Goal: Task Accomplishment & Management: Use online tool/utility

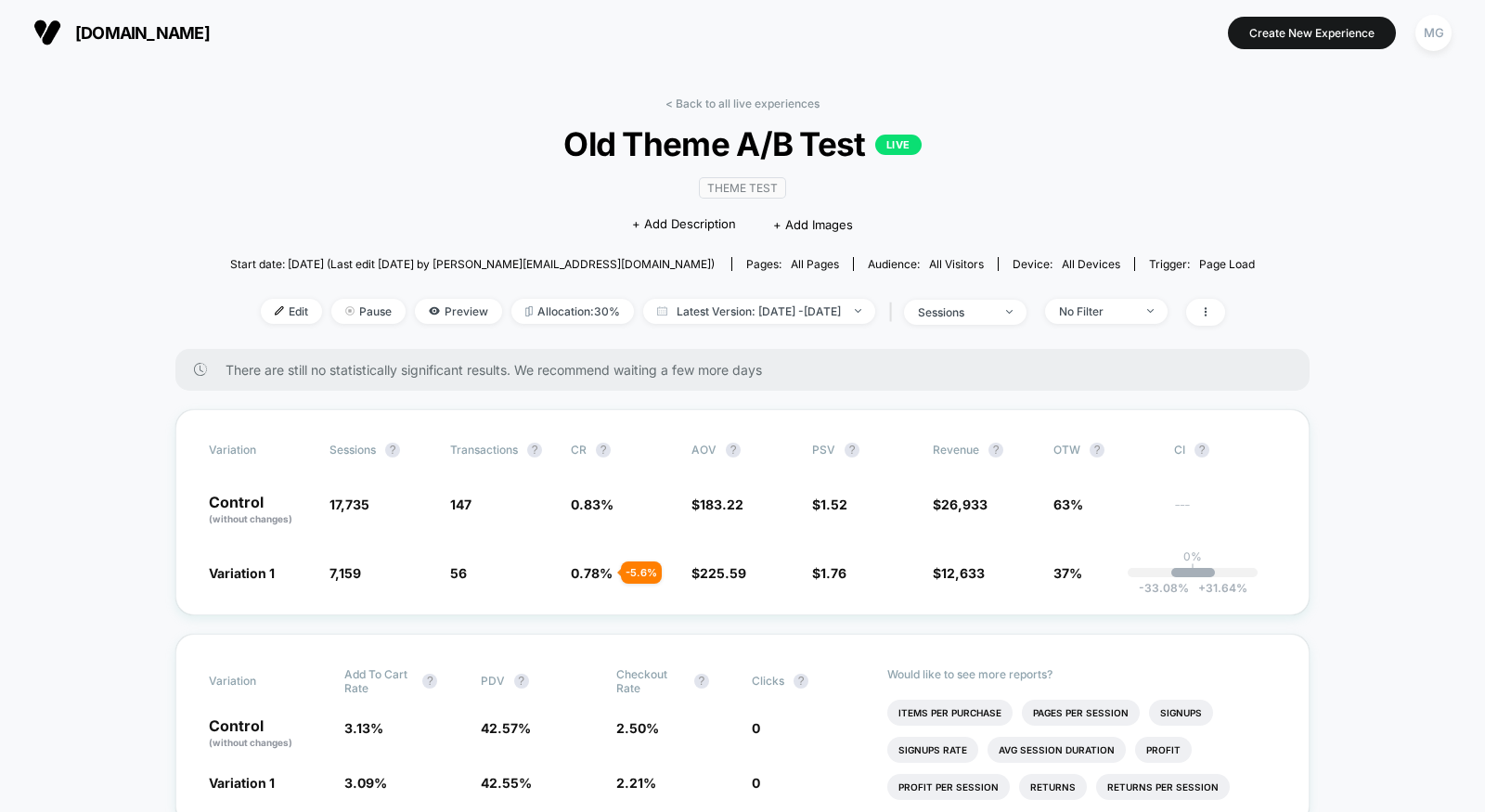
click at [682, 109] on div "< Back to all live experiences Old Theme A/B Test LIVE Theme Test Click to edit…" at bounding box center [742, 222] width 1025 height 252
click at [769, 97] on link "< Back to all live experiences" at bounding box center [742, 103] width 154 height 14
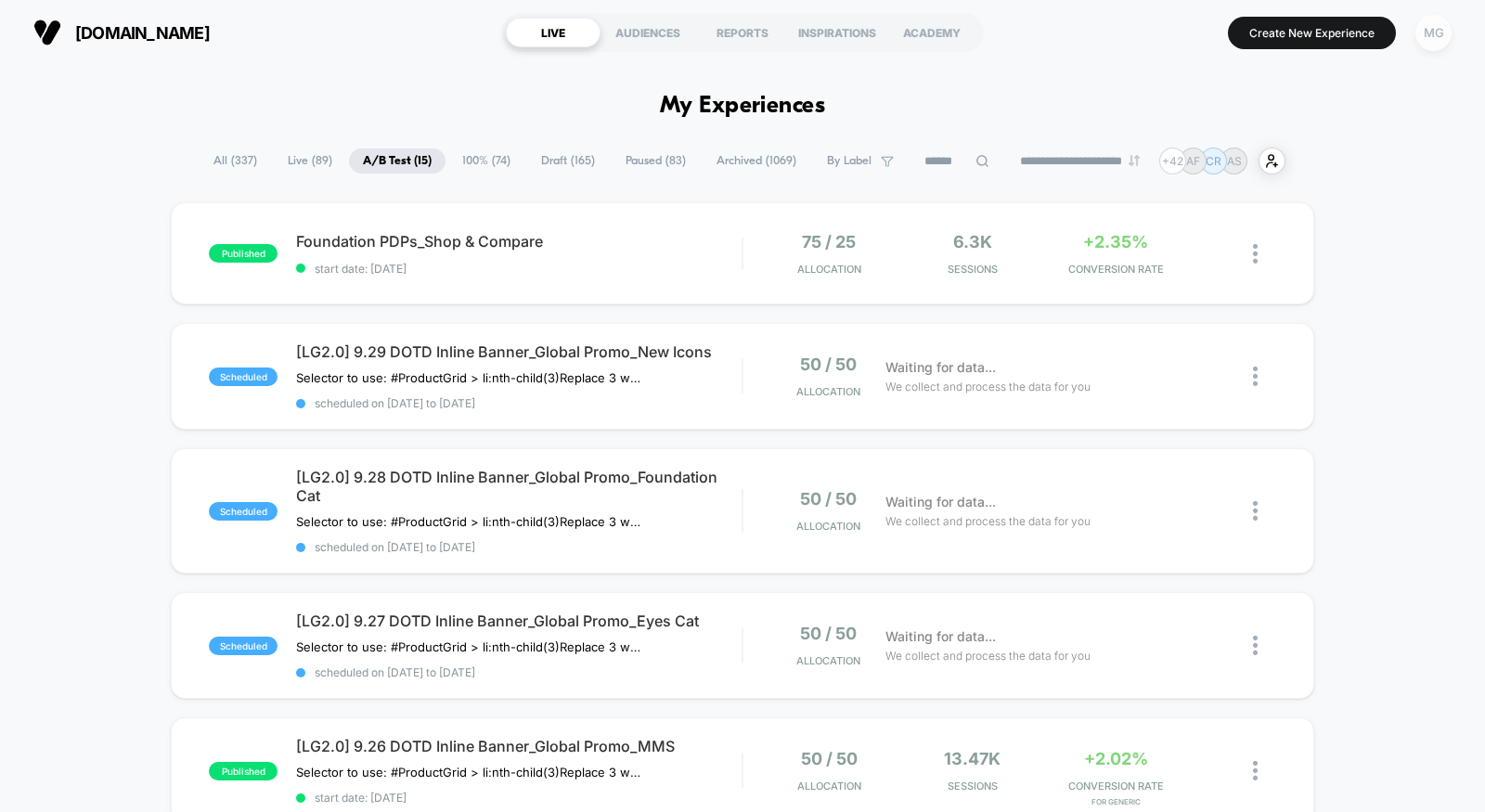
click at [1418, 25] on div "MG" at bounding box center [1433, 32] width 36 height 36
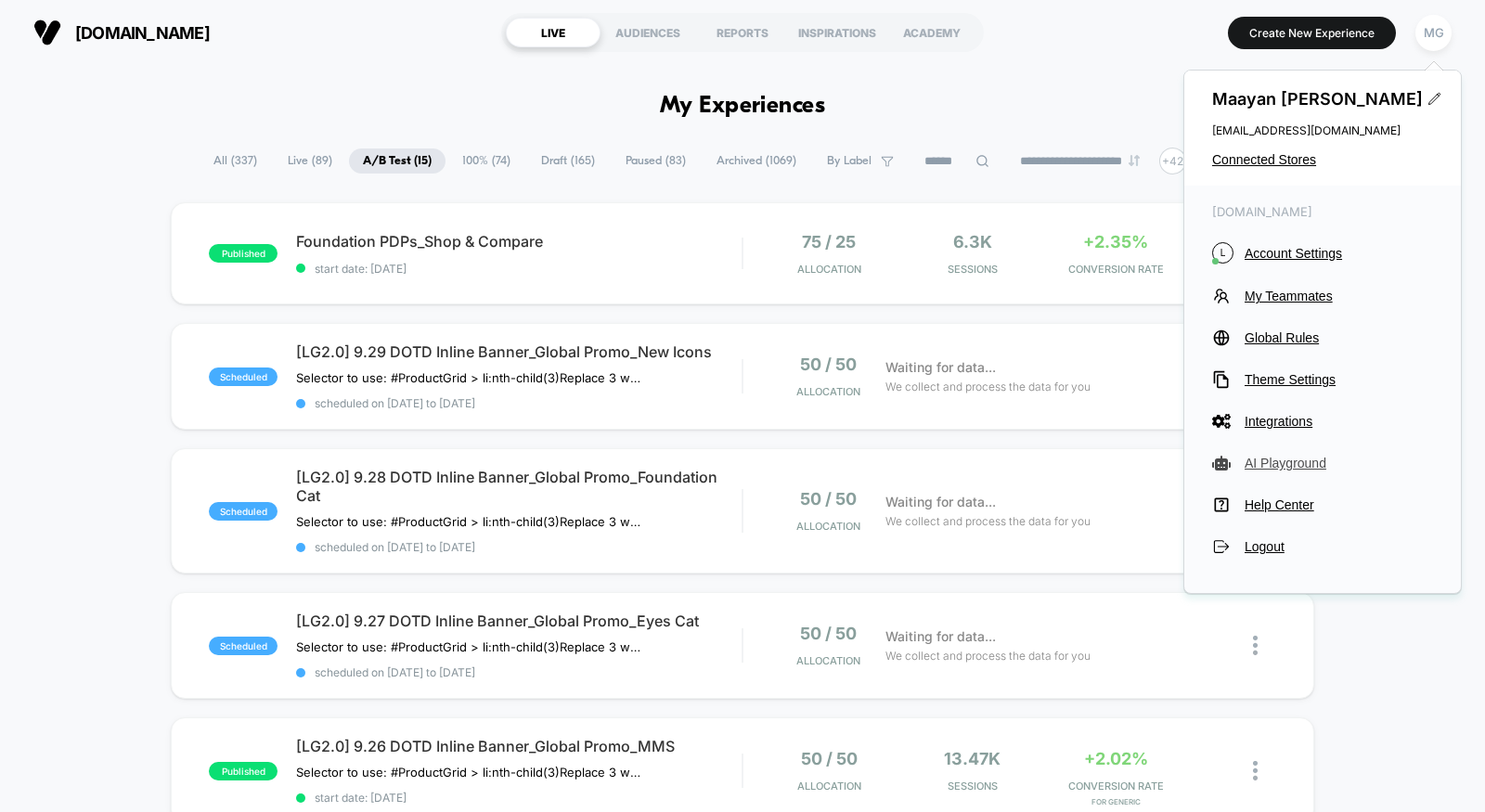
click at [1311, 463] on span "AI Playground" at bounding box center [1338, 463] width 188 height 15
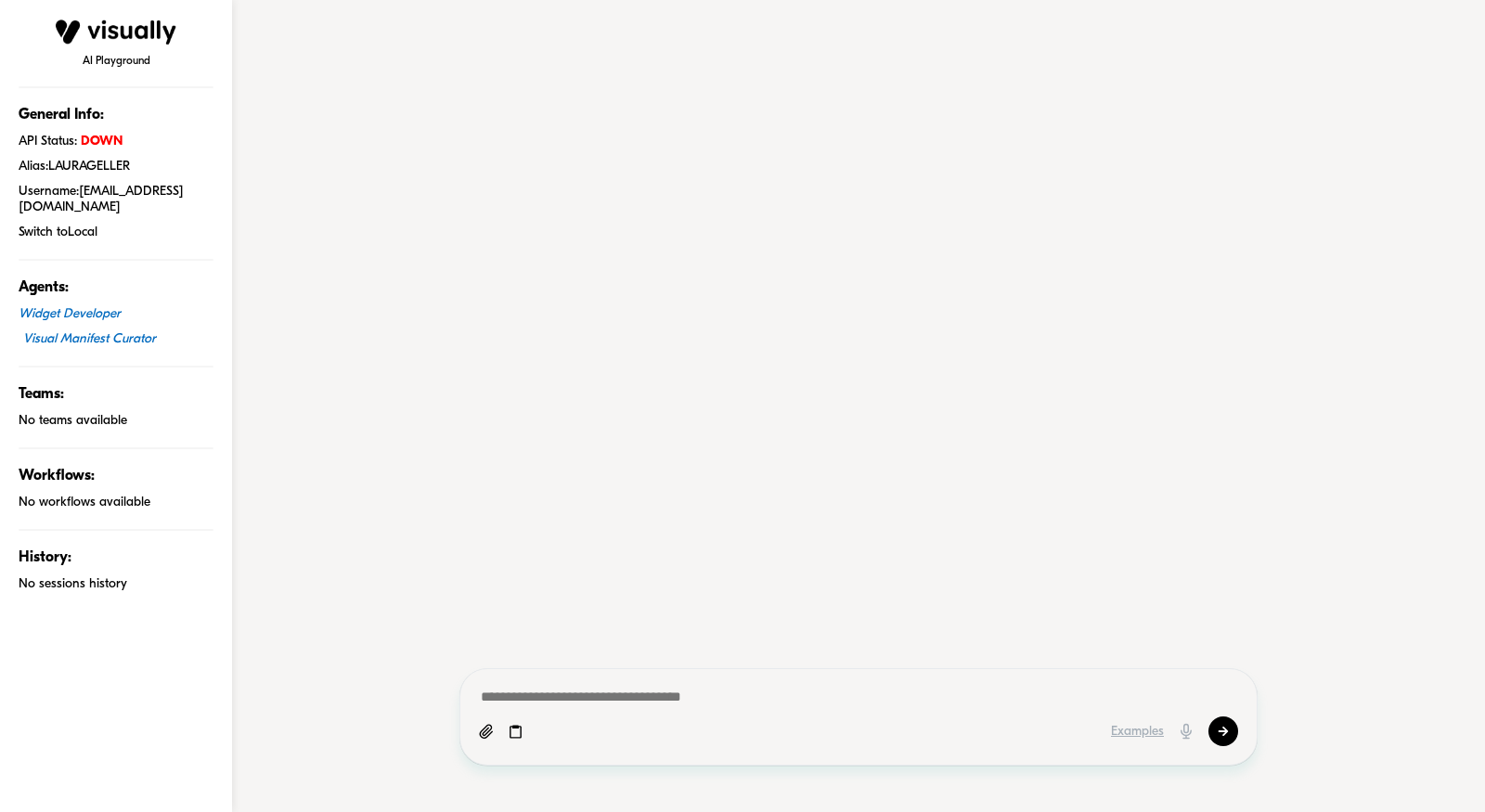
click at [90, 331] on div "Visual Manifest Curator" at bounding box center [118, 339] width 190 height 16
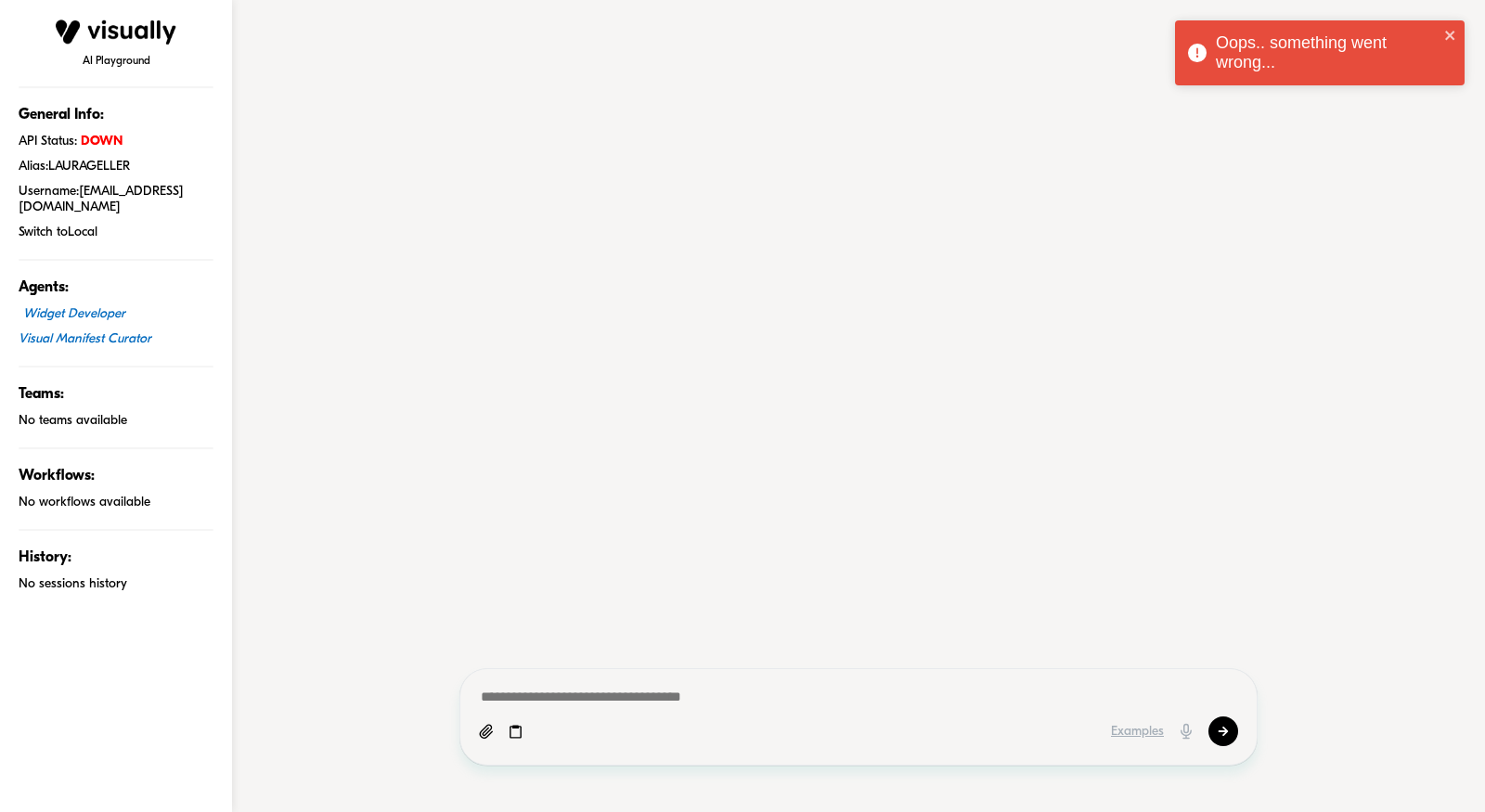
click at [89, 306] on div "Widget Developer" at bounding box center [118, 314] width 190 height 16
type textarea "*"
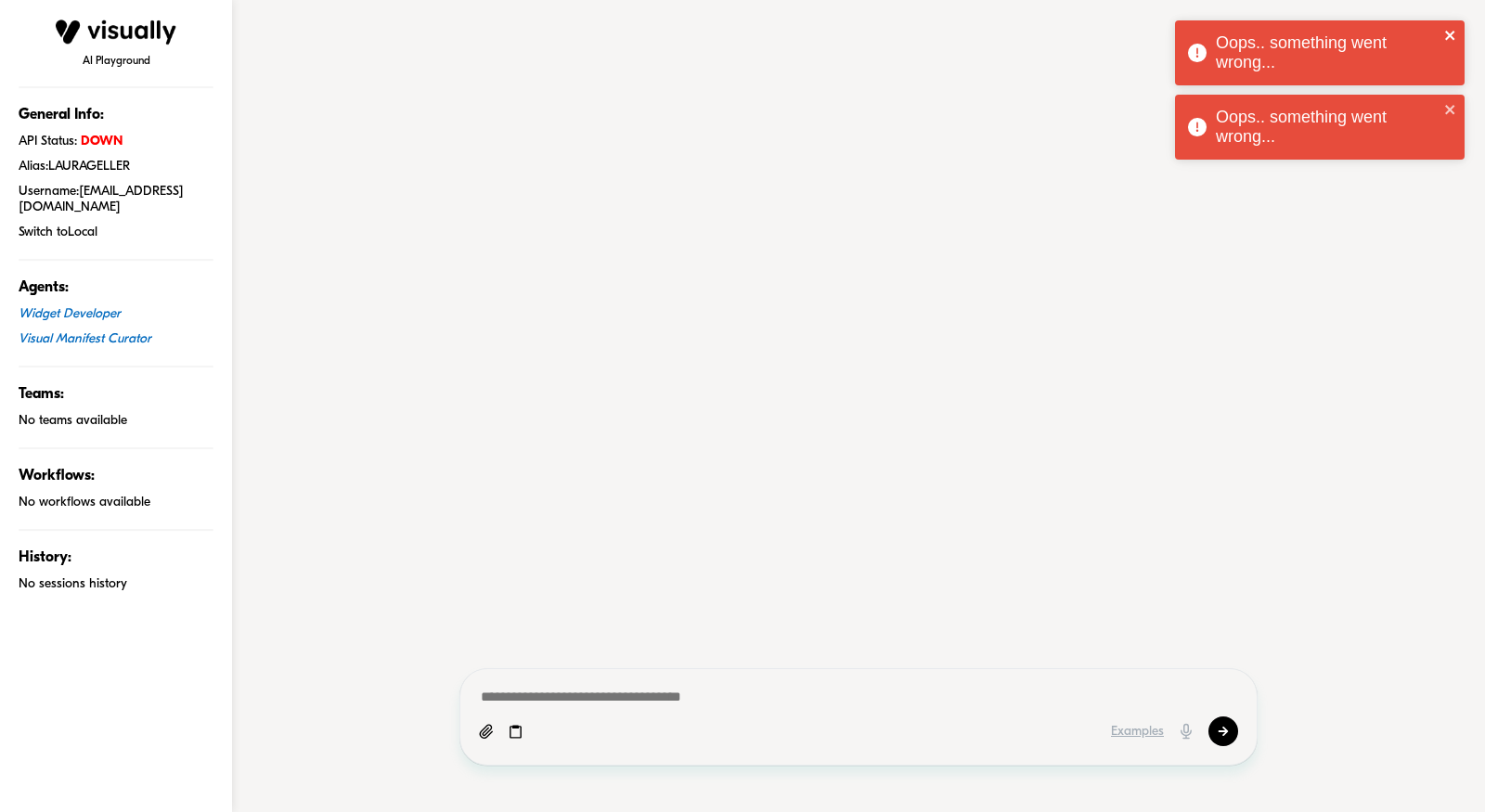
click at [1445, 31] on icon "close" at bounding box center [1449, 34] width 9 height 9
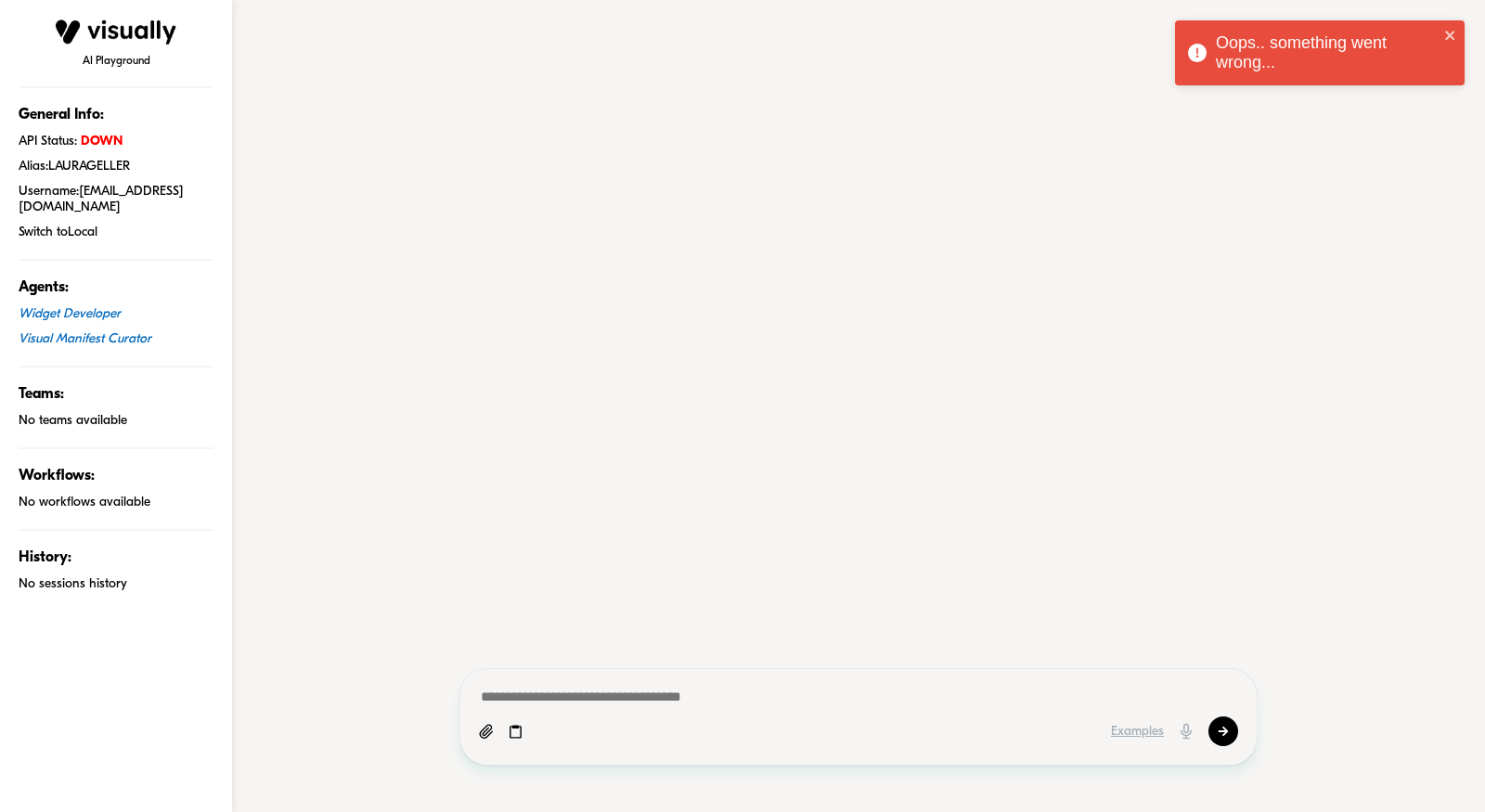
click at [1451, 101] on div "AI Playground General Info: API Status: DOWN Alias: LAURAGELLER Username: [EMAI…" at bounding box center [742, 406] width 1485 height 812
click at [1452, 32] on icon "close" at bounding box center [1449, 34] width 9 height 9
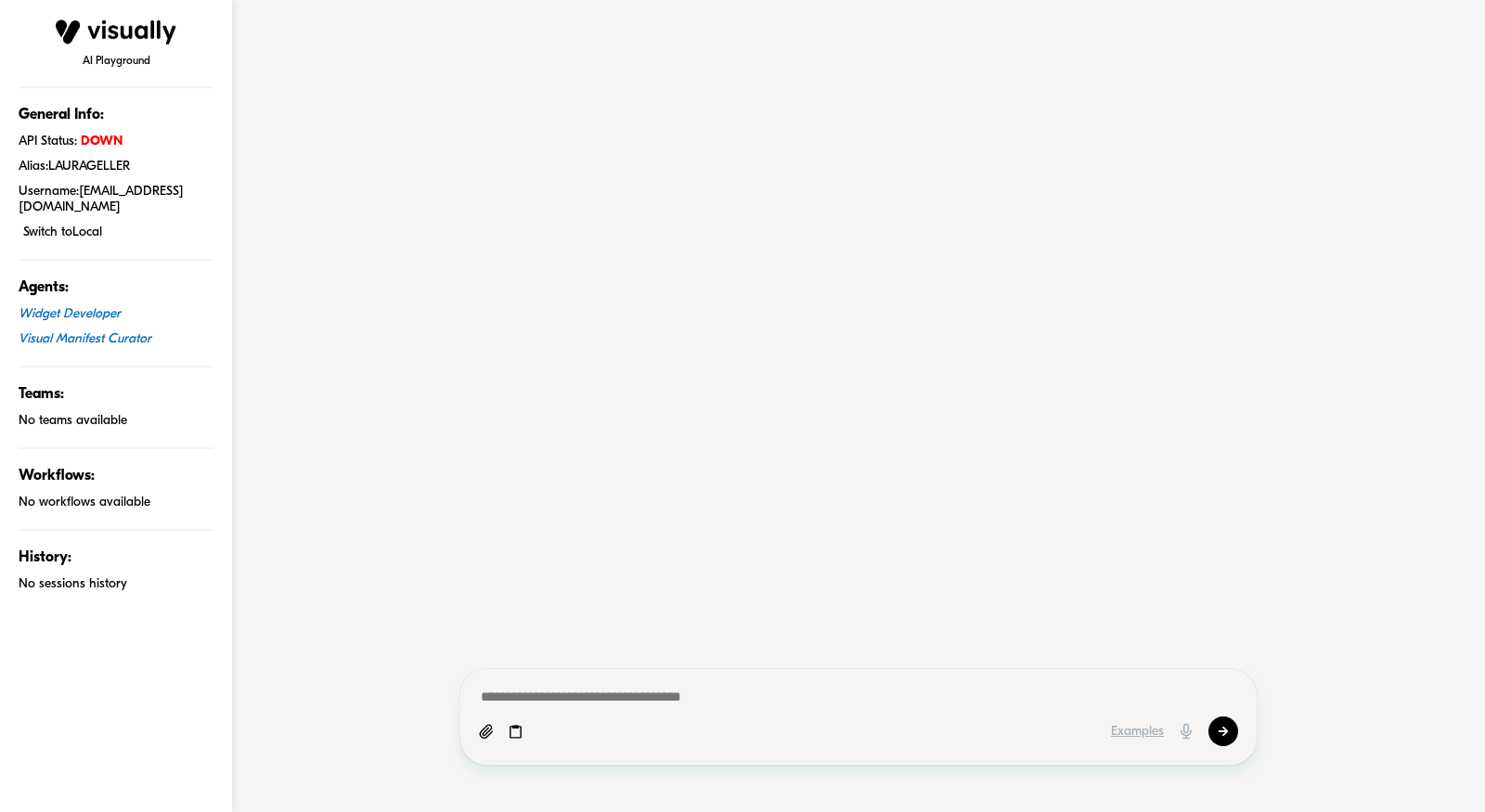
click at [83, 224] on div "Switch to Local" at bounding box center [118, 232] width 190 height 16
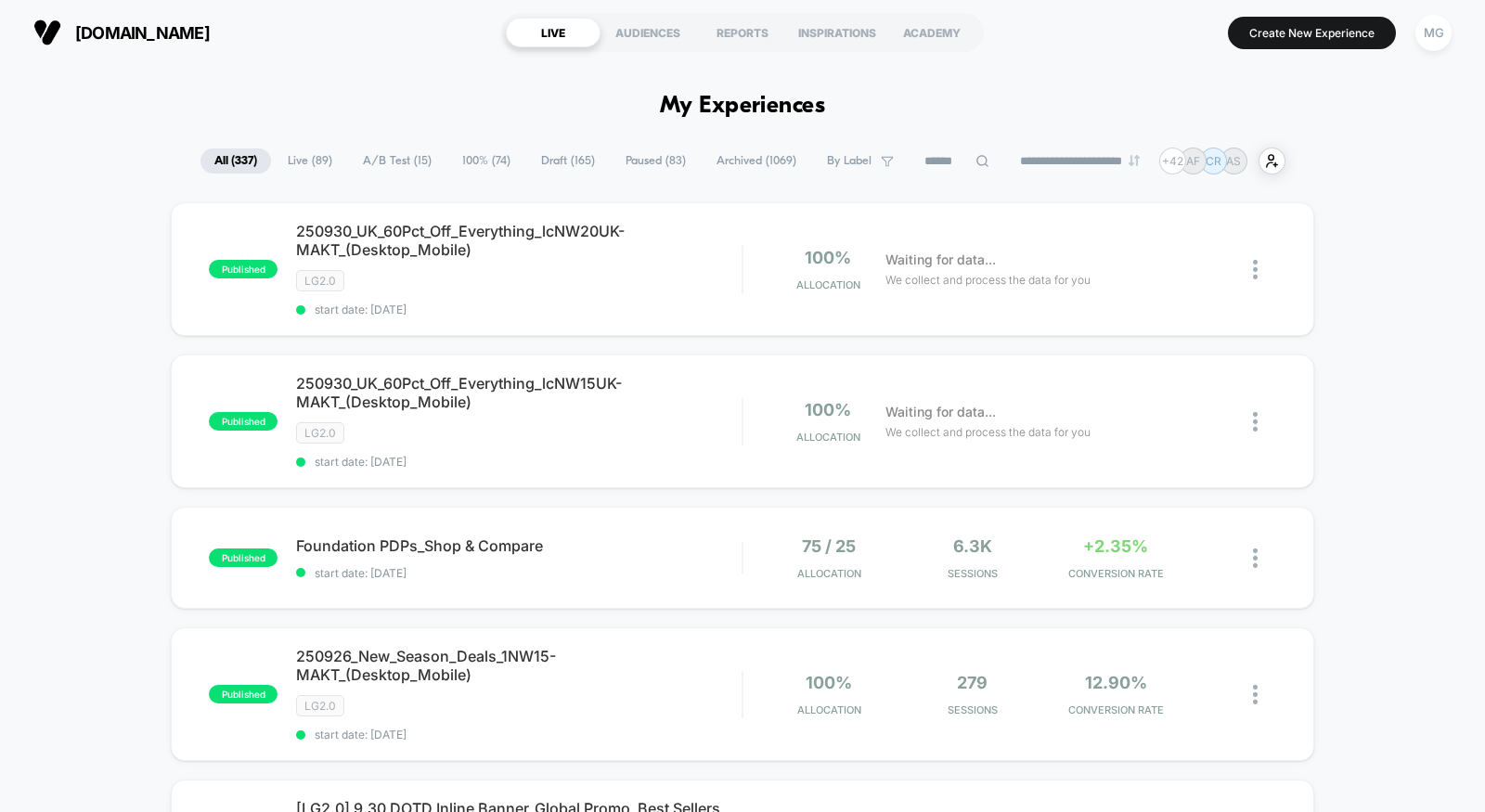
click at [551, 162] on span "Draft ( 165 )" at bounding box center [567, 160] width 82 height 25
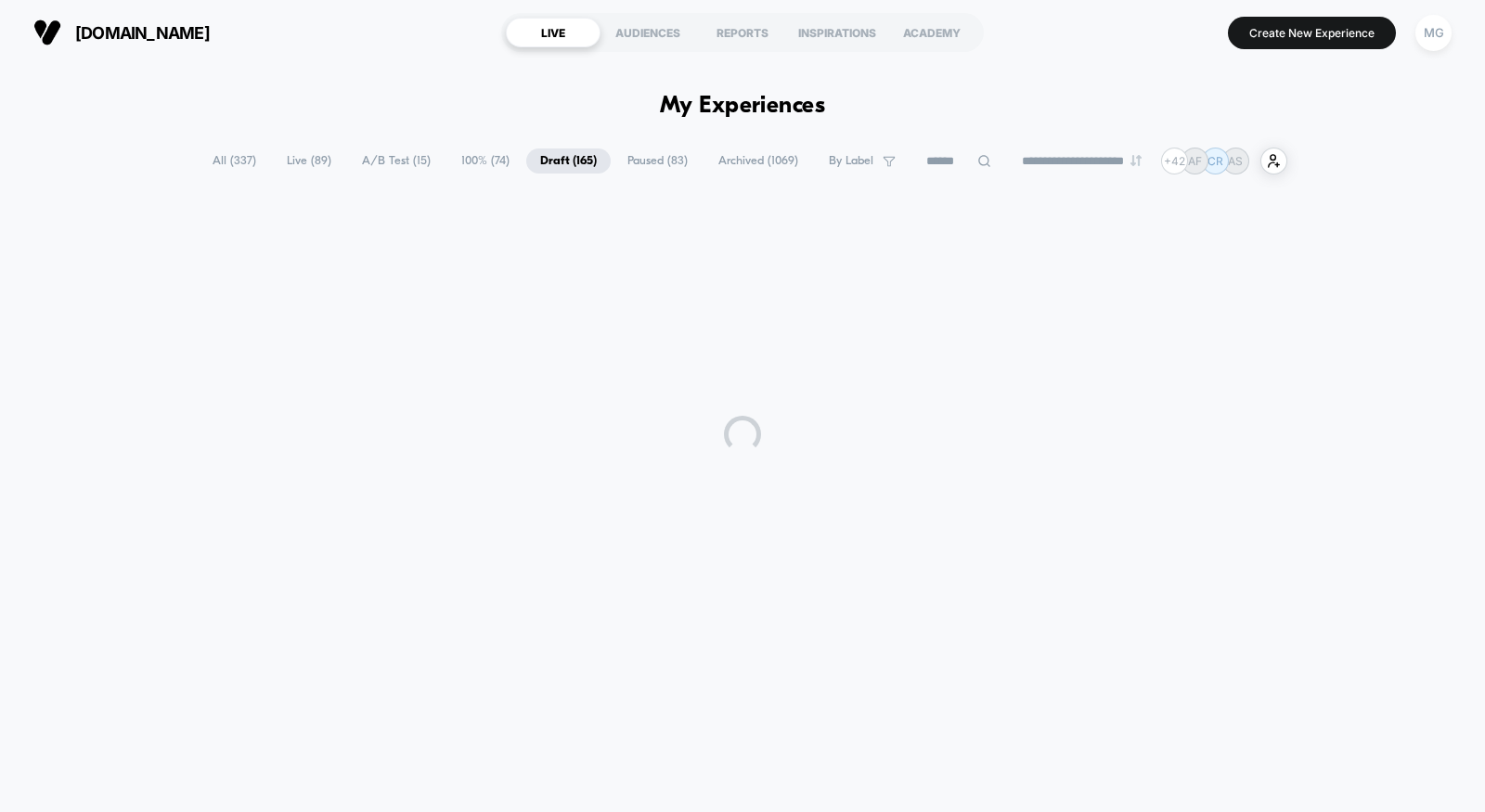
click at [553, 159] on span "Draft ( 165 )" at bounding box center [568, 160] width 85 height 25
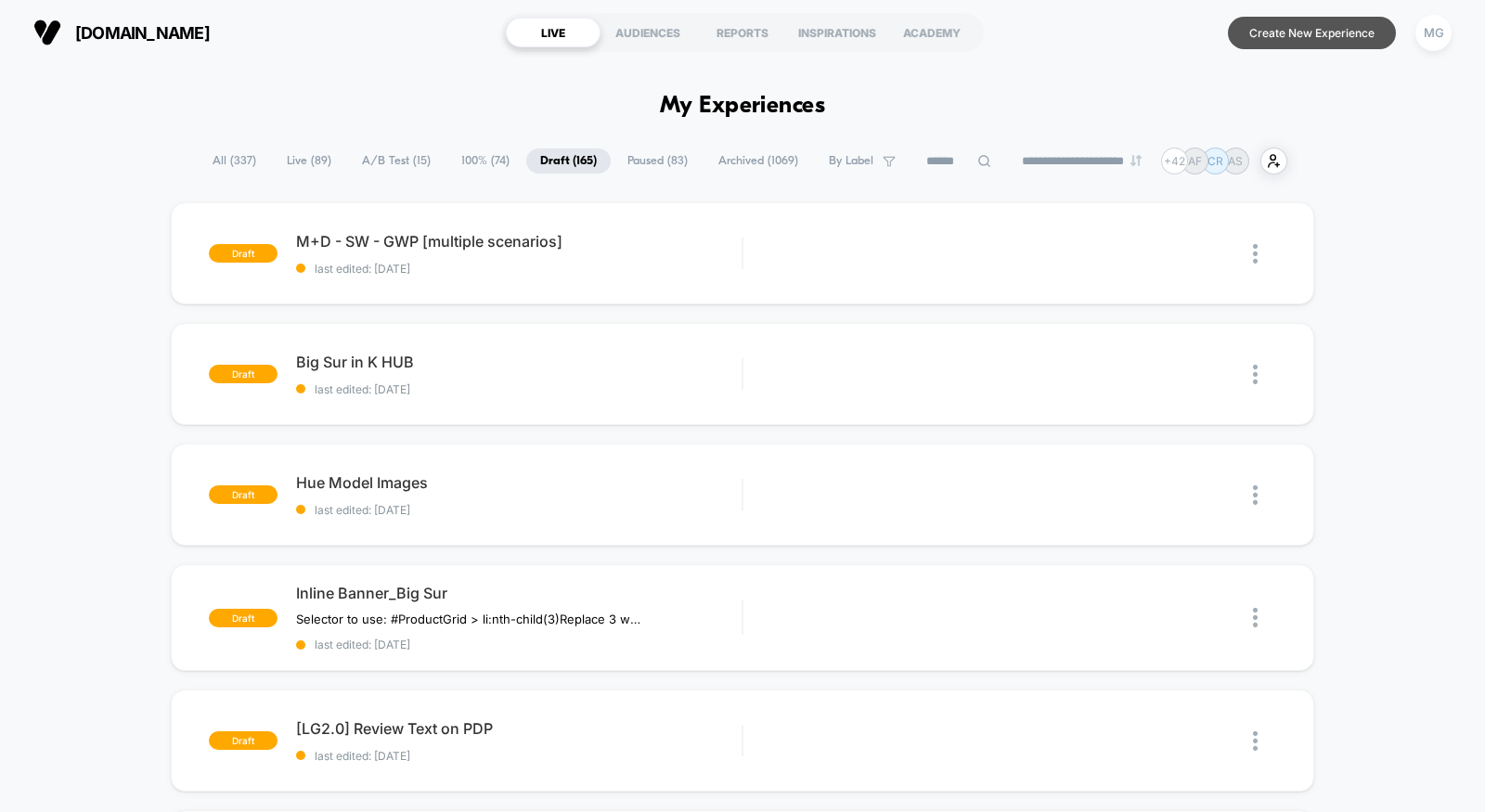
click at [1327, 40] on button "Create New Experience" at bounding box center [1312, 32] width 168 height 32
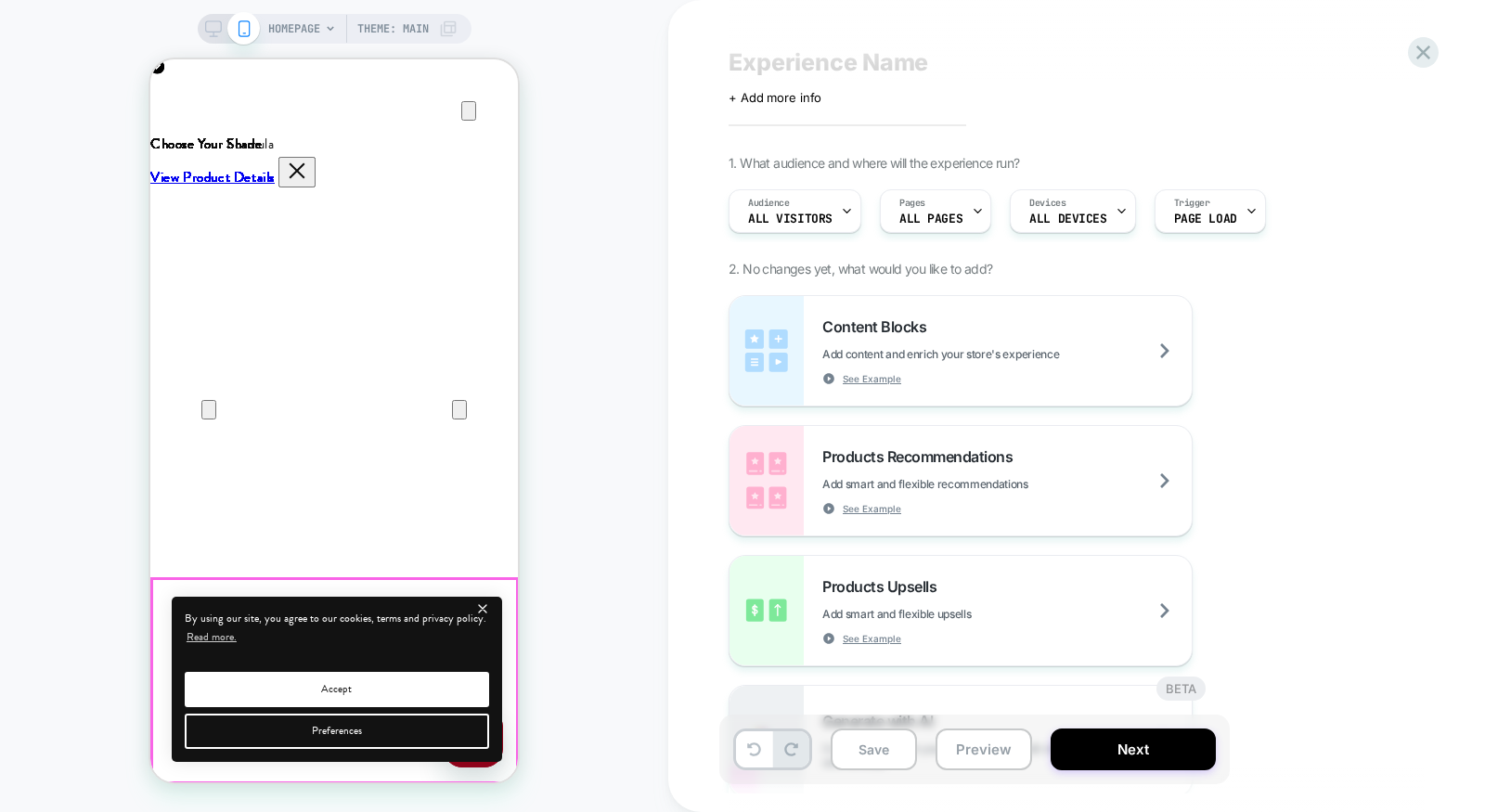
scroll to position [0, 368]
click at [487, 605] on icon "close" at bounding box center [484, 609] width 16 height 16
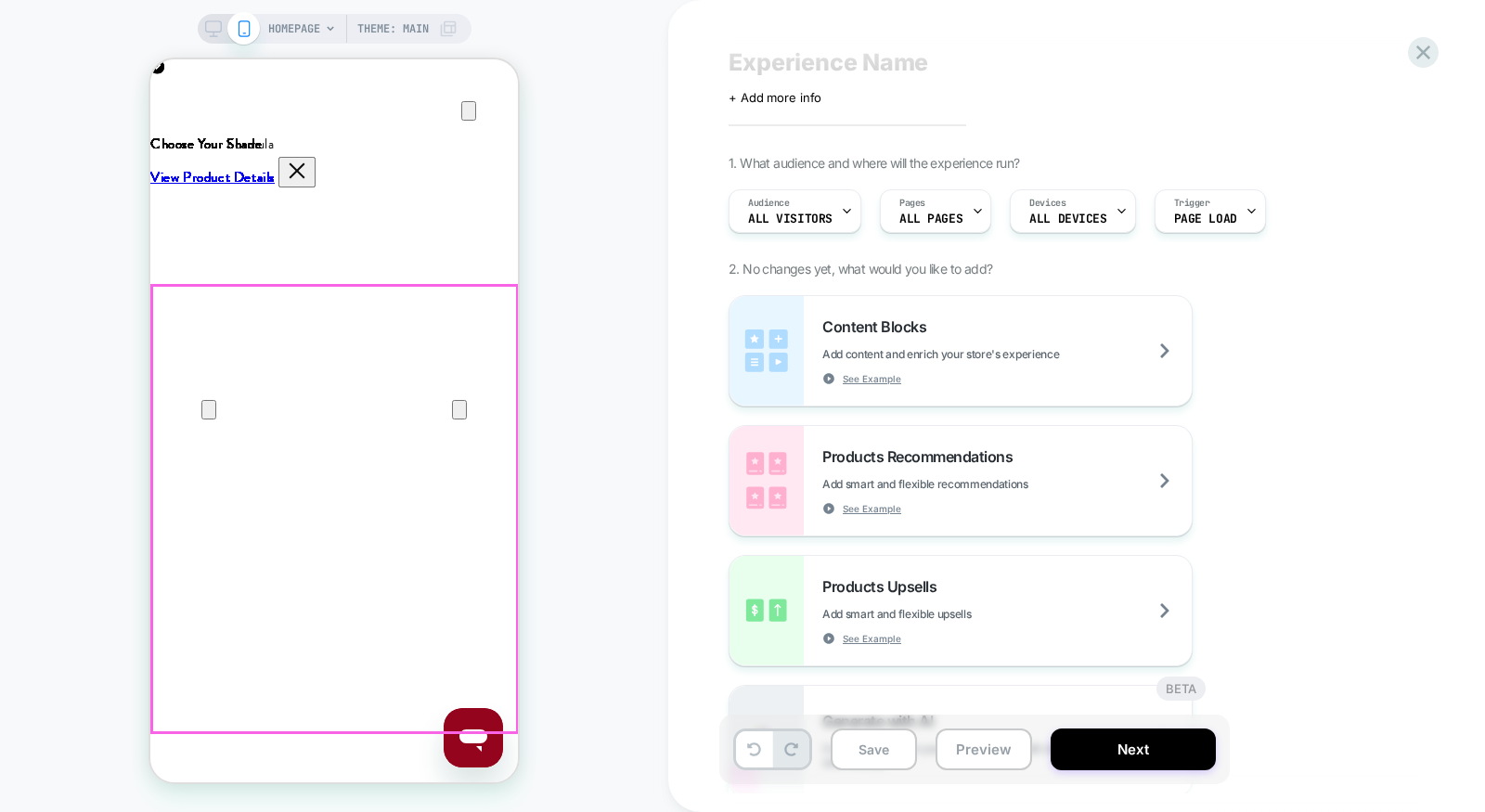
click at [180, 137] on icon "Close" at bounding box center [168, 148] width 23 height 23
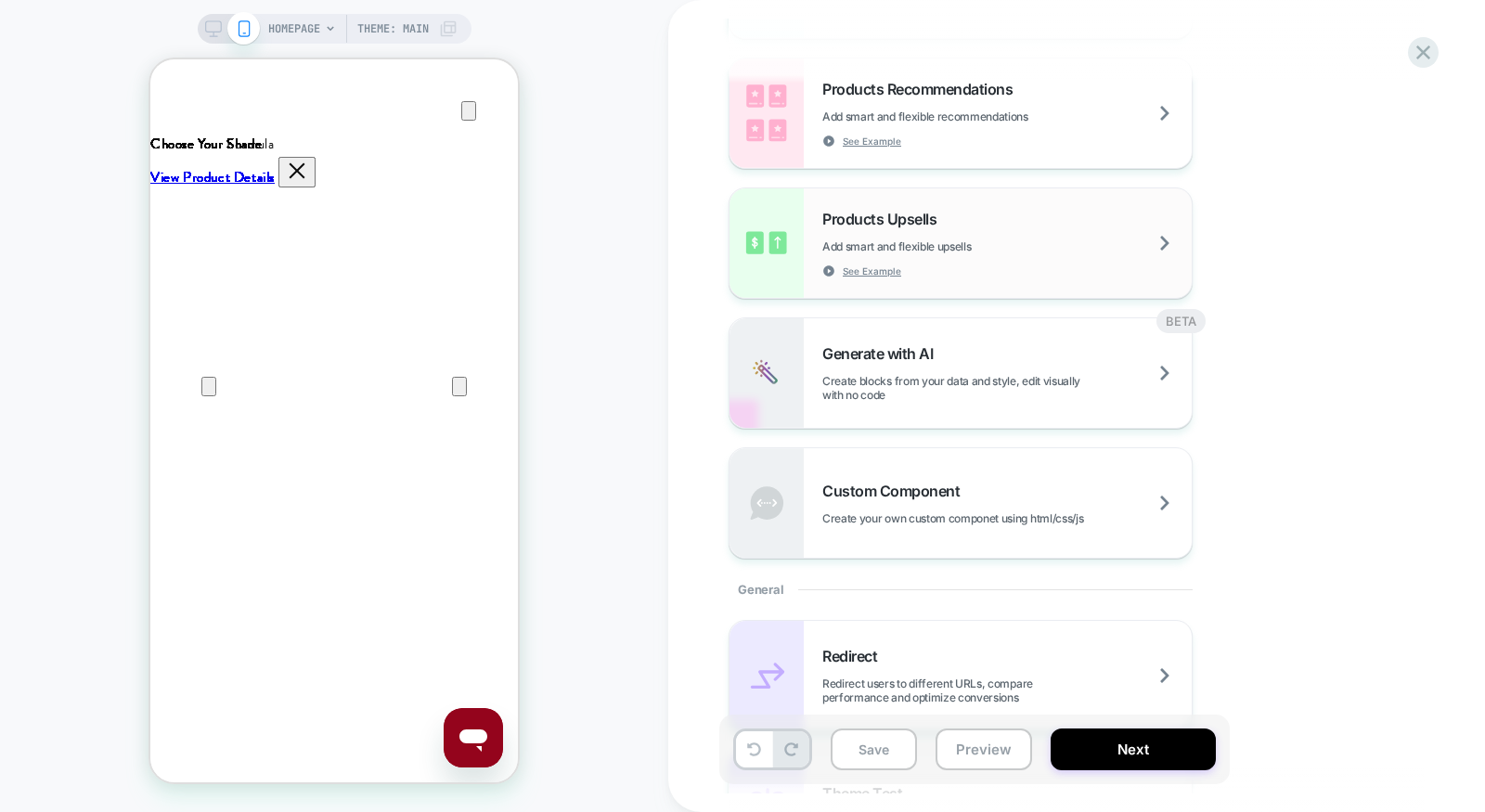
scroll to position [541, 0]
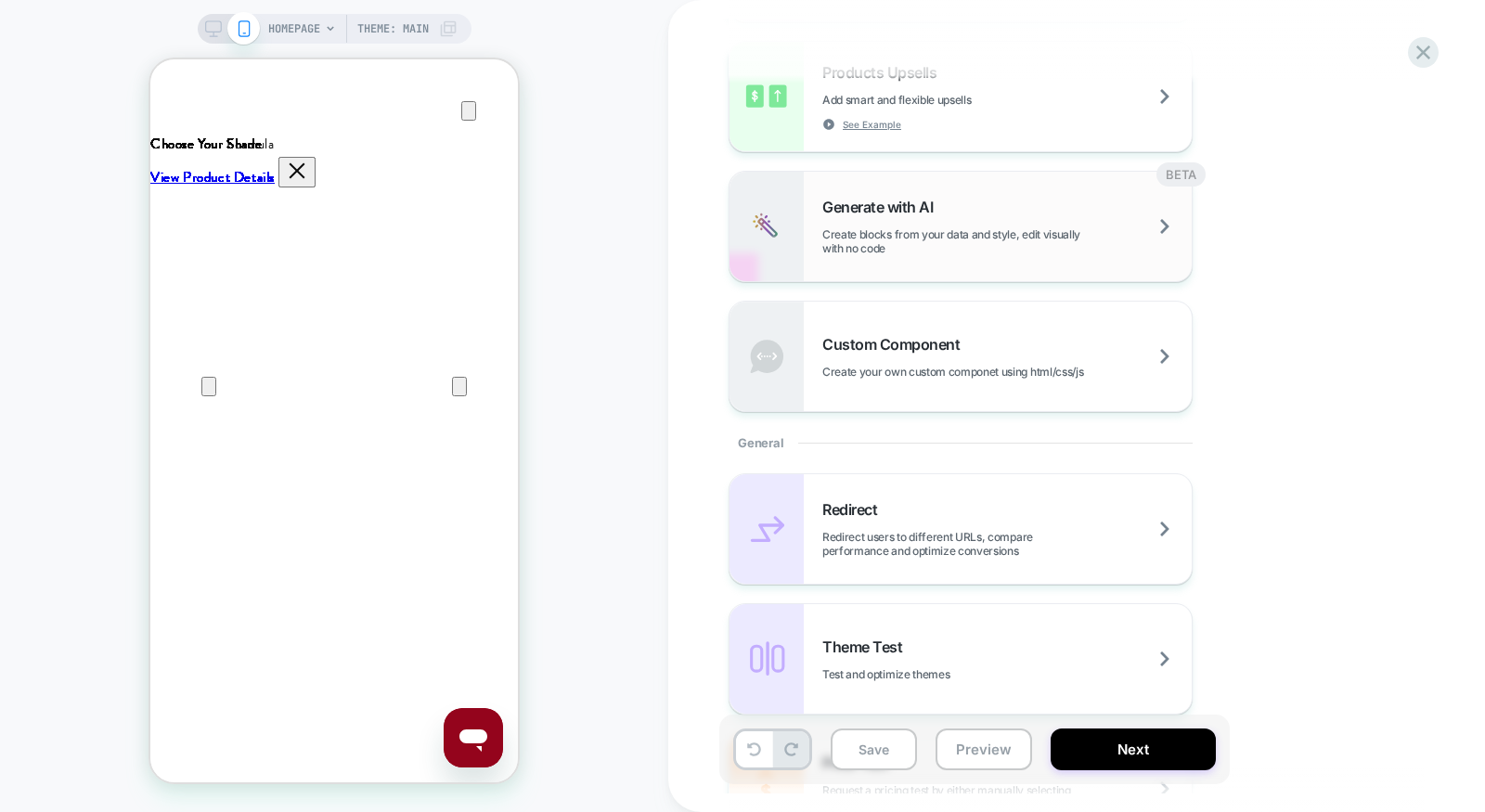
click at [904, 229] on span "Create blocks from your data and style, edit visually with no code" at bounding box center [1006, 241] width 369 height 28
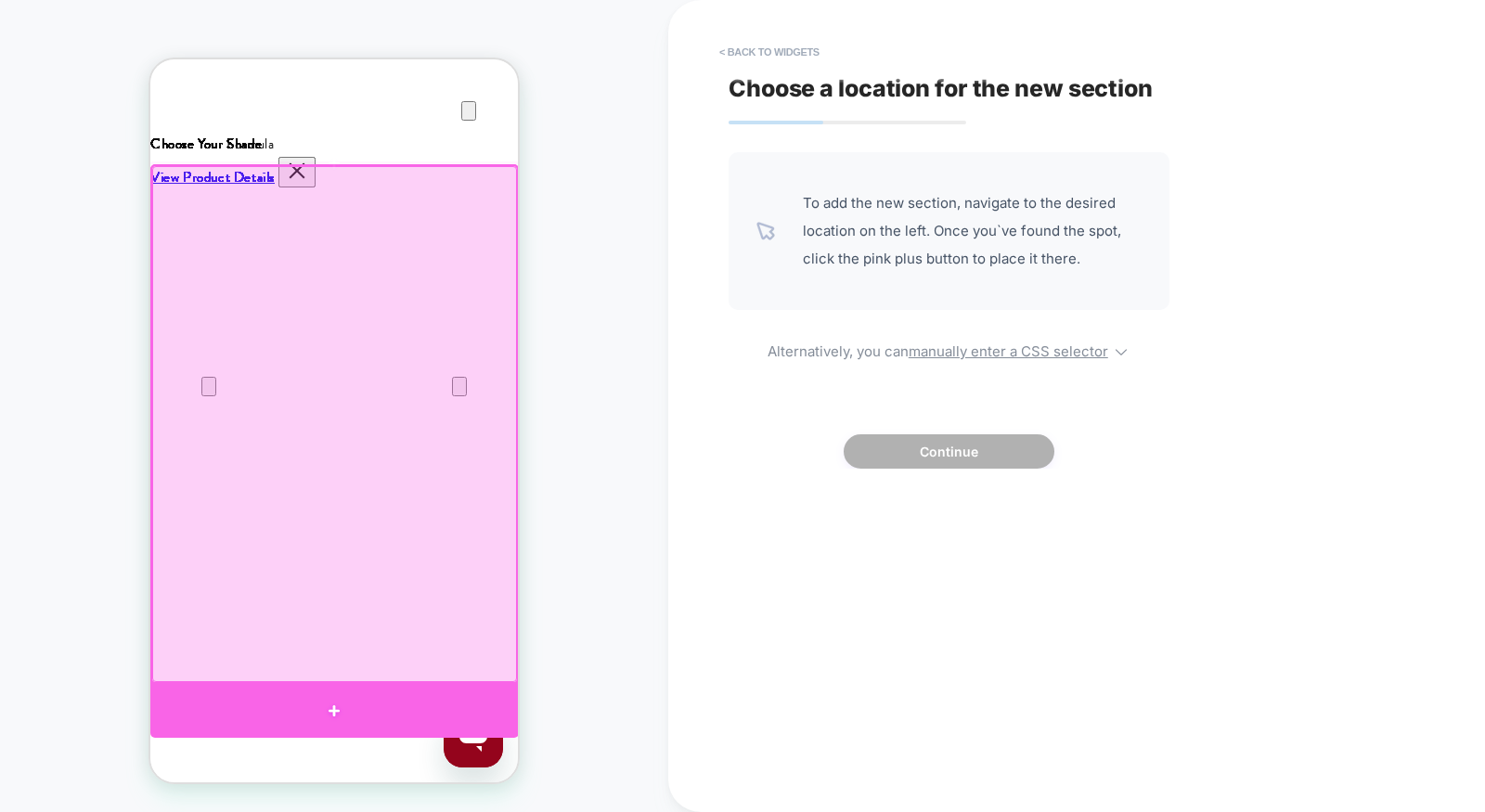
click at [463, 695] on div at bounding box center [335, 712] width 368 height 55
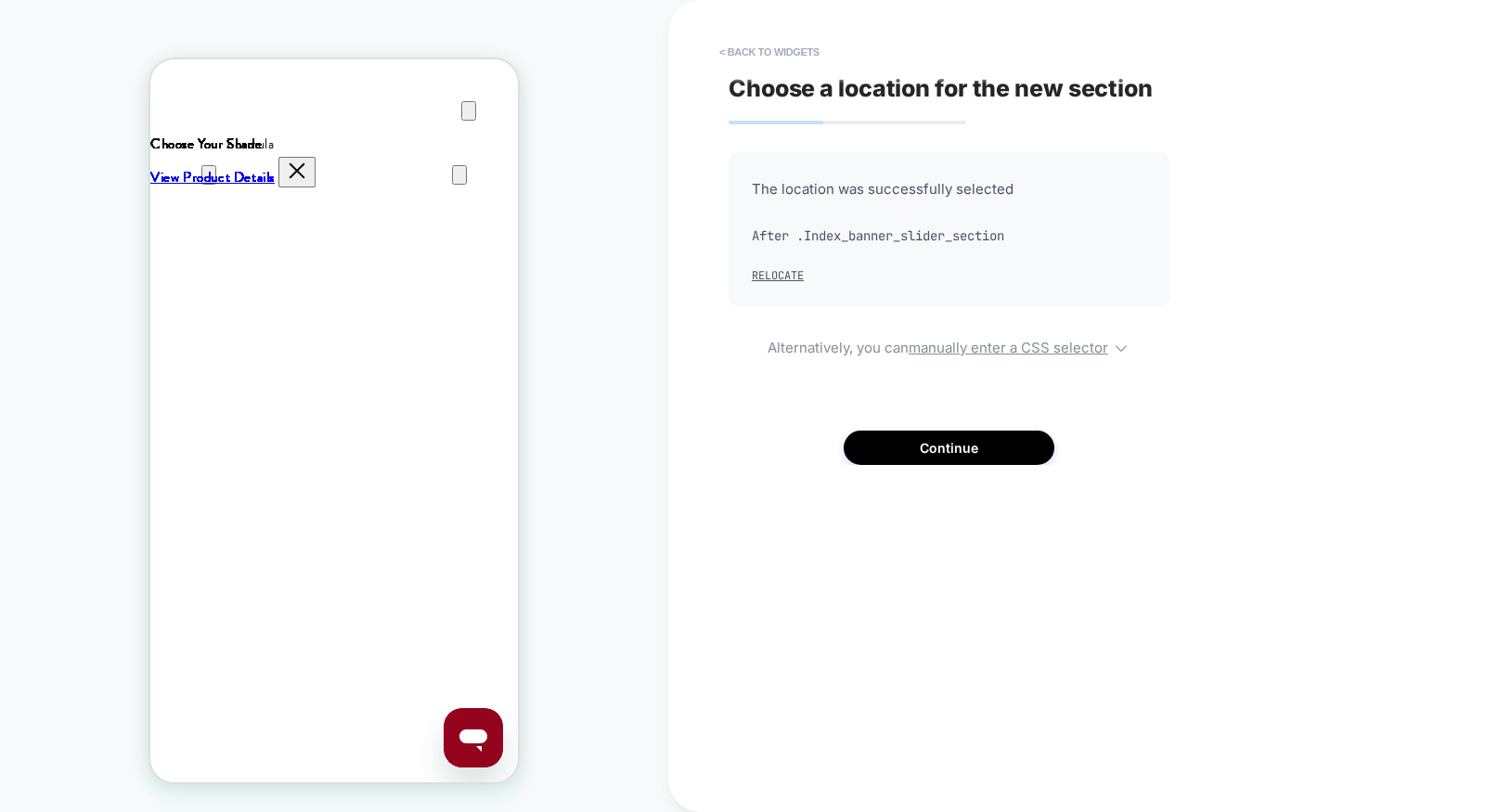
scroll to position [311, 0]
click at [873, 447] on button "Continue" at bounding box center [949, 447] width 211 height 34
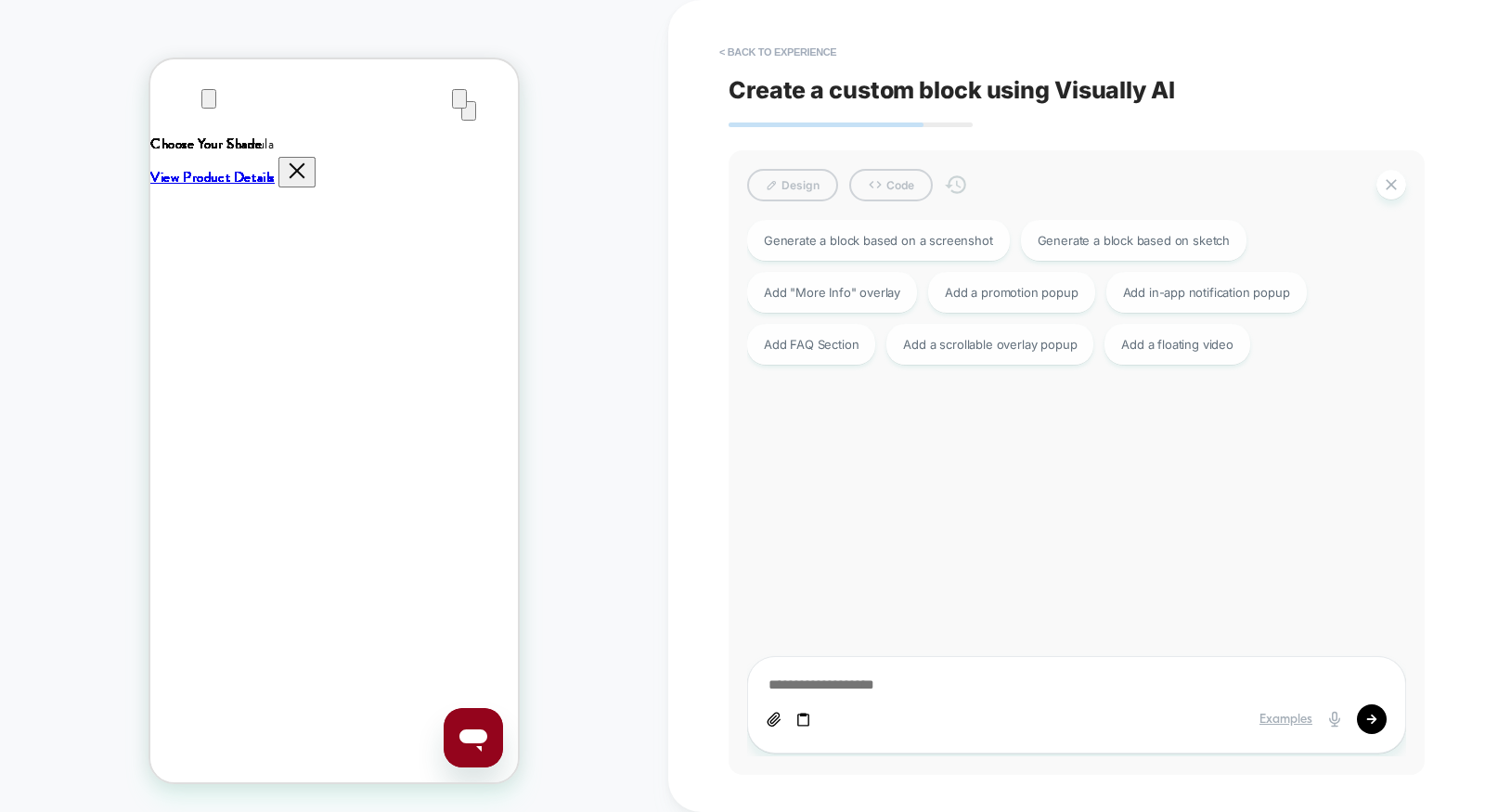
scroll to position [0, 736]
click at [779, 343] on div "Add FAQ Section" at bounding box center [811, 342] width 128 height 40
type textarea "*"
type textarea "**********"
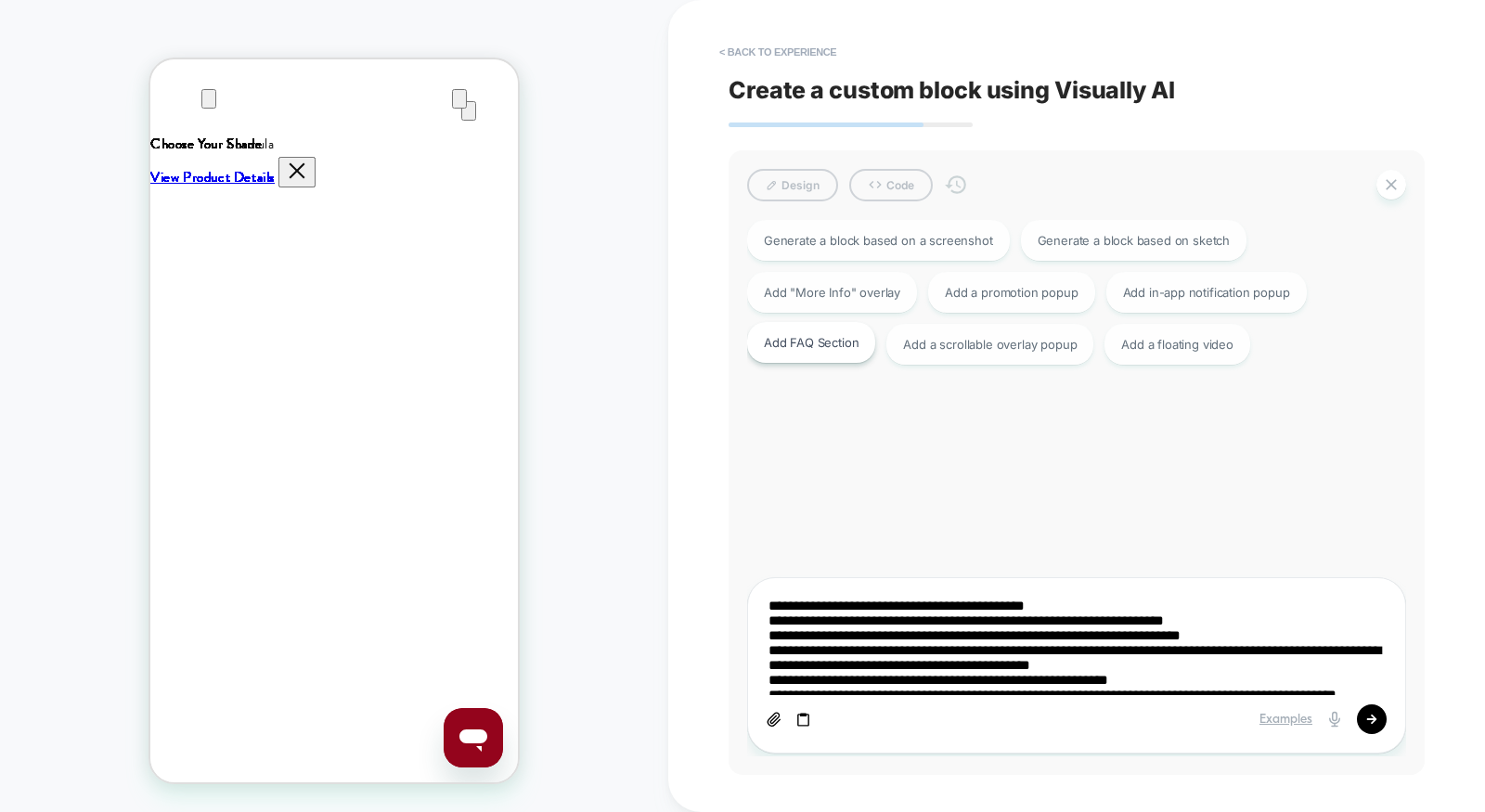
type textarea "*"
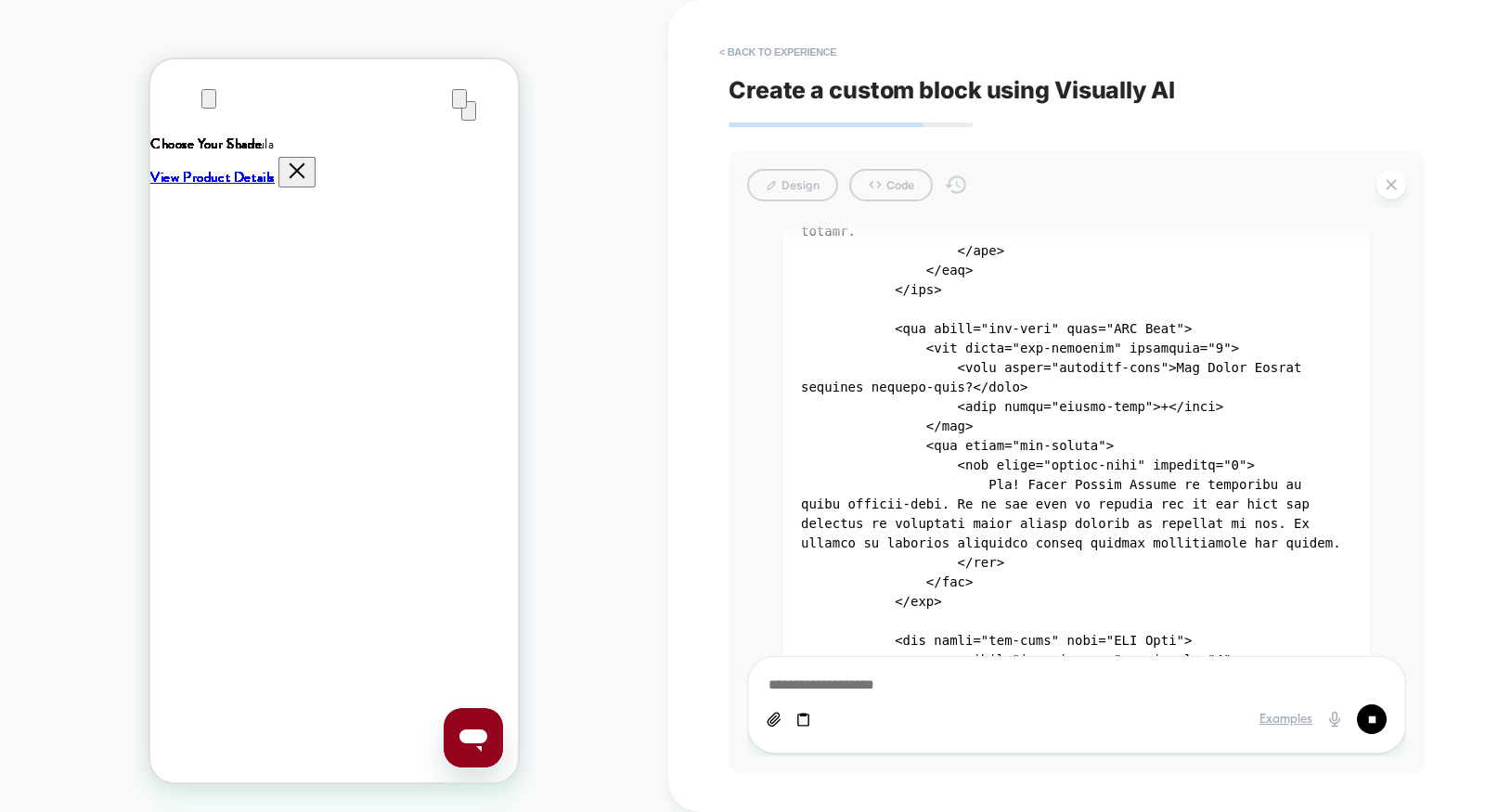
type textarea "*"
